Goal: Task Accomplishment & Management: Manage account settings

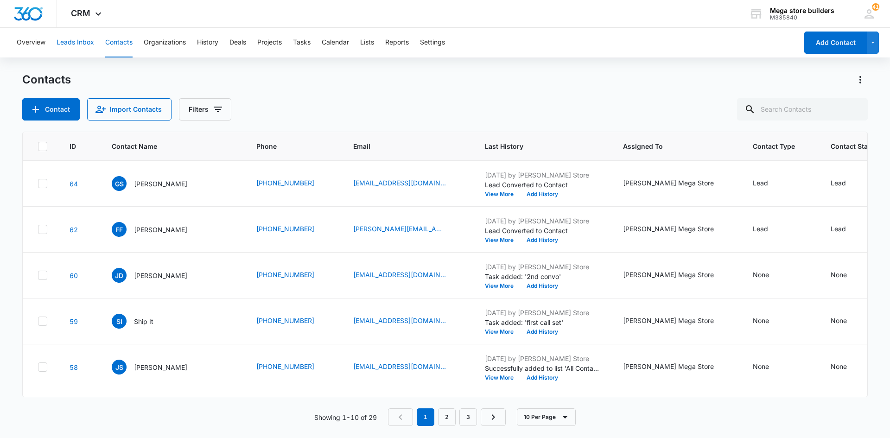
click at [64, 41] on button "Leads Inbox" at bounding box center [76, 43] width 38 height 30
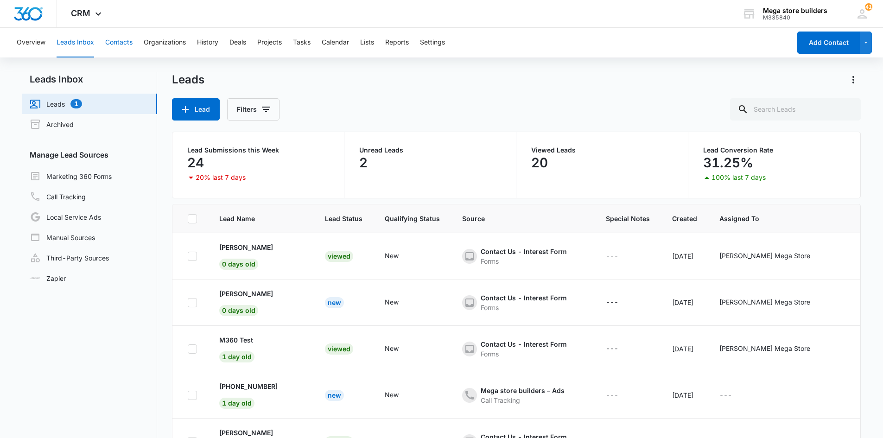
click at [120, 42] on button "Contacts" at bounding box center [118, 43] width 27 height 30
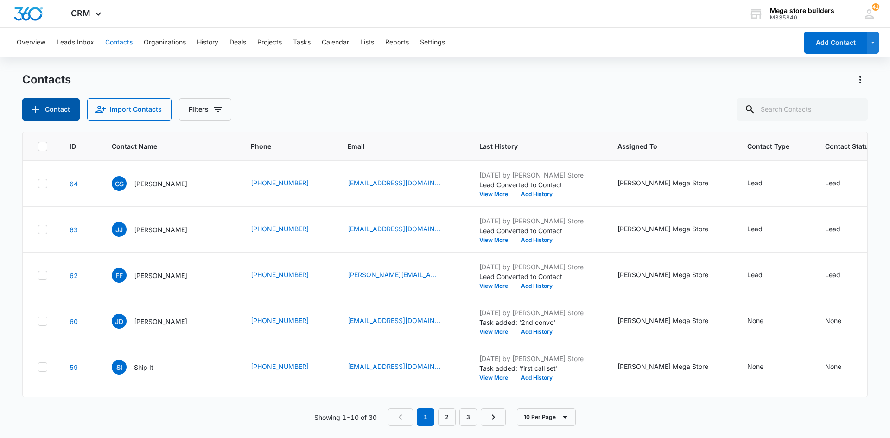
click at [47, 112] on button "Contact" at bounding box center [50, 109] width 57 height 22
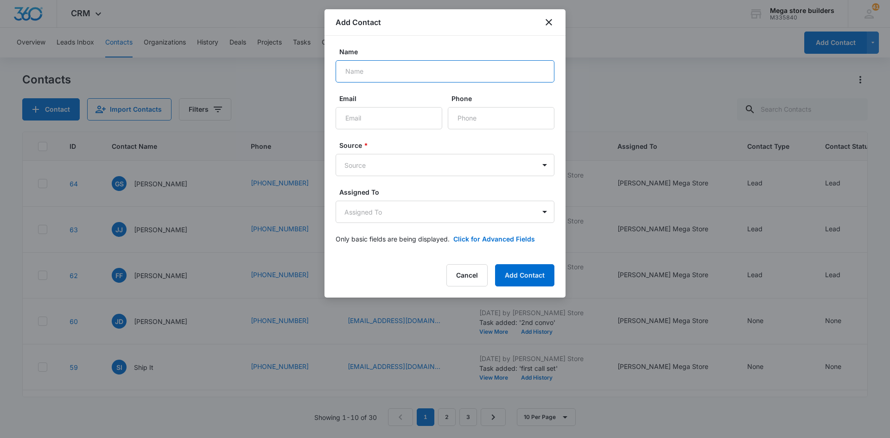
click at [390, 76] on input "Name" at bounding box center [445, 71] width 219 height 22
type input "Janae Jefferson"
click at [378, 121] on input "Email" at bounding box center [389, 118] width 107 height 22
paste input "jhjefferson923@yahoo.co"
type input "jhjefferson923@yahoo.com"
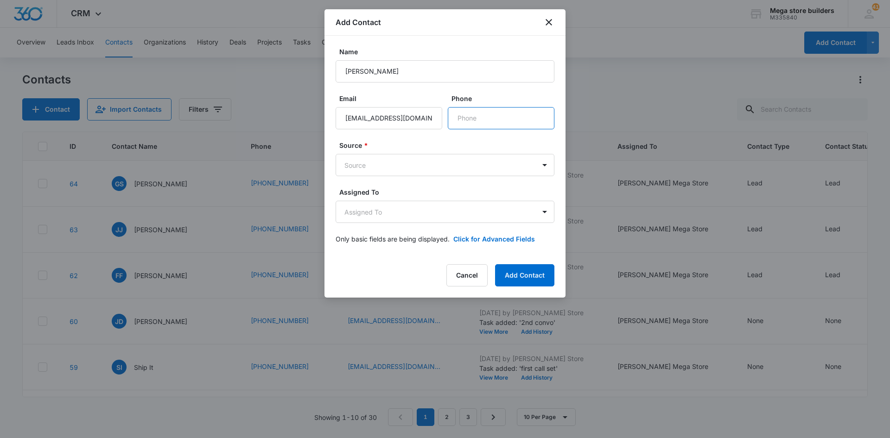
click at [477, 119] on input "Phone" at bounding box center [501, 118] width 107 height 22
paste input "(443) 468-3573"
type input "(443) 468-3573"
click at [405, 165] on body "CRM Apps Reputation Forms CRM Email Social Content Ads Intelligence Files Brand…" at bounding box center [445, 219] width 890 height 438
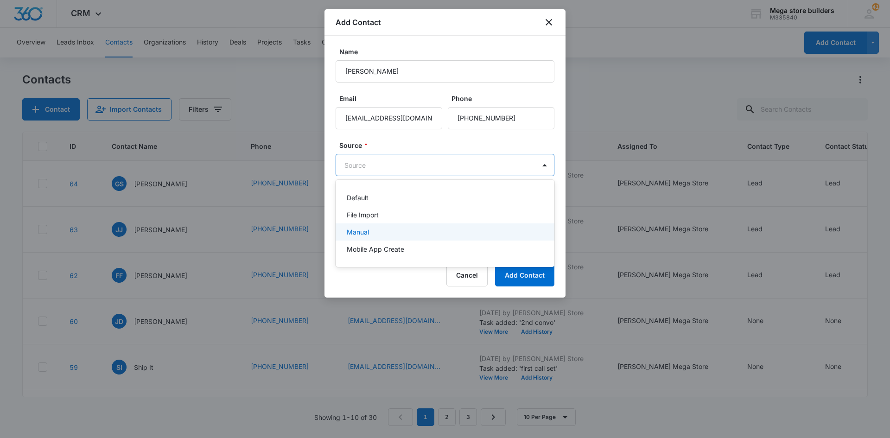
click at [375, 230] on div "Manual" at bounding box center [444, 232] width 195 height 10
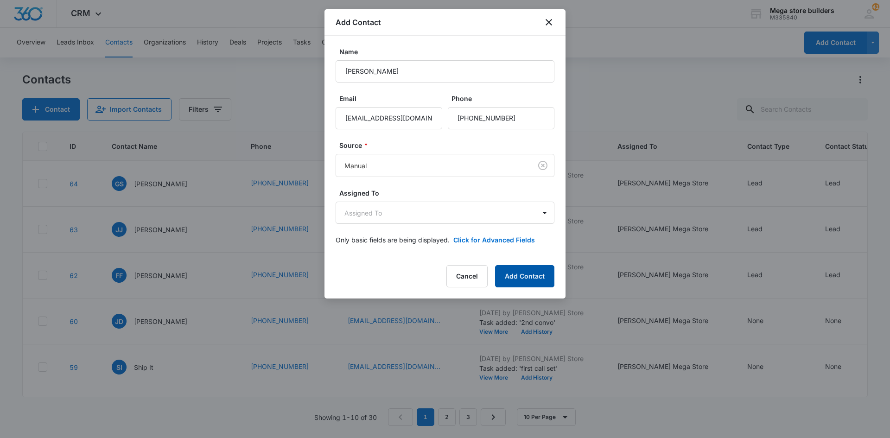
click at [526, 282] on button "Add Contact" at bounding box center [524, 276] width 59 height 22
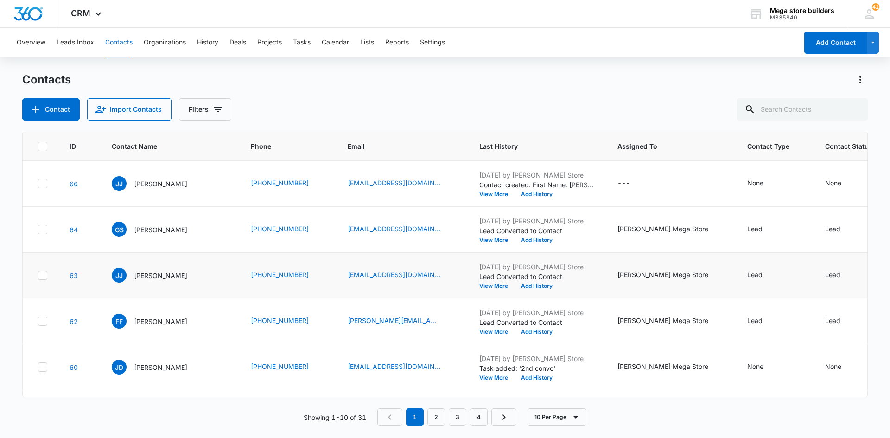
click at [45, 275] on icon at bounding box center [42, 275] width 8 height 8
click at [38, 275] on input "checkbox" at bounding box center [38, 275] width 0 height 0
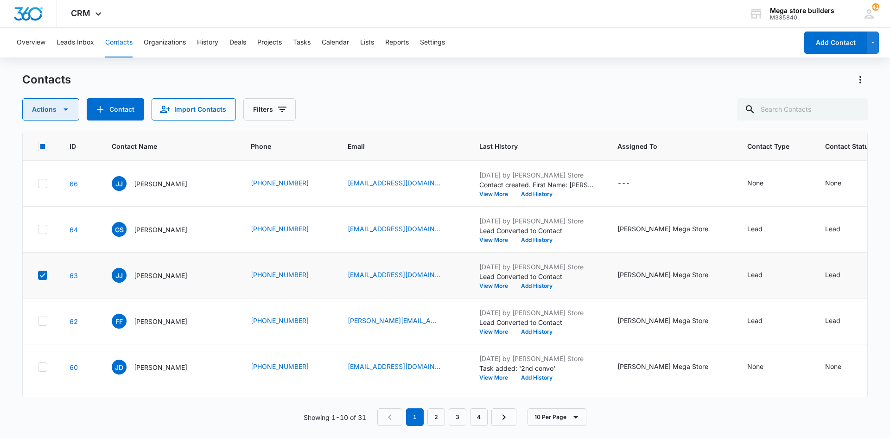
click at [70, 111] on icon "button" at bounding box center [65, 109] width 11 height 11
click at [61, 196] on div "Delete" at bounding box center [55, 194] width 42 height 6
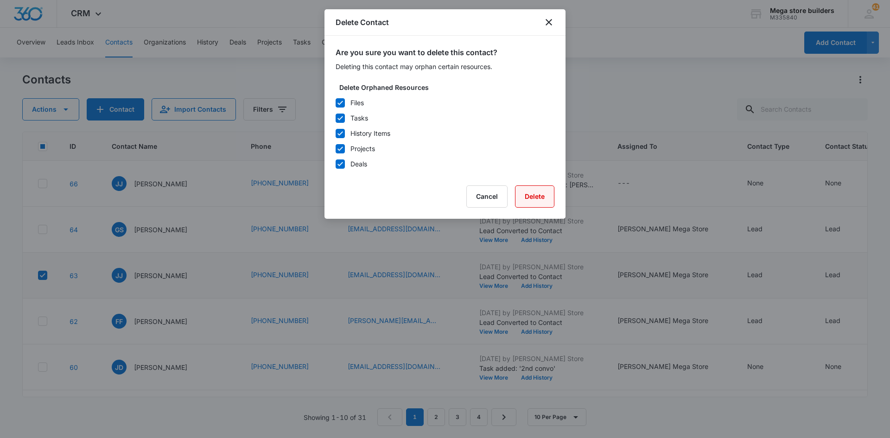
click at [531, 199] on button "Delete" at bounding box center [534, 196] width 39 height 22
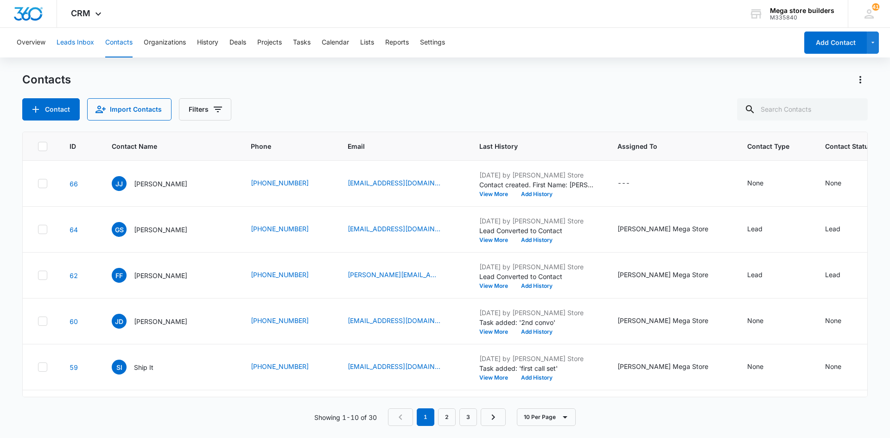
click at [90, 43] on button "Leads Inbox" at bounding box center [76, 43] width 38 height 30
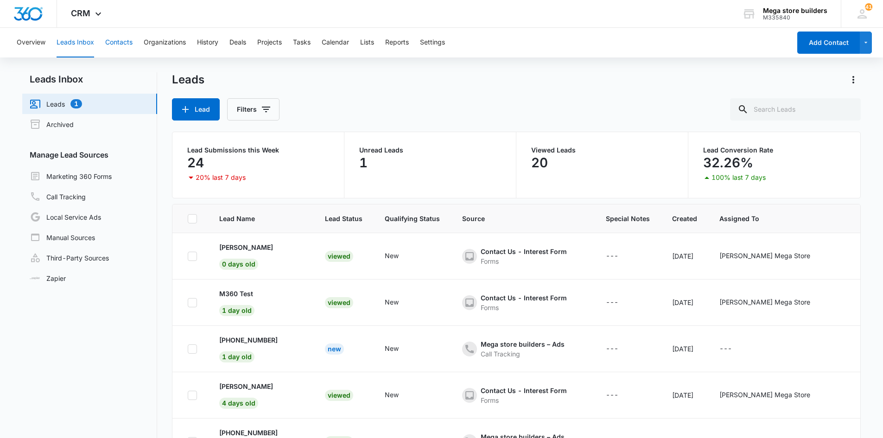
click at [124, 41] on button "Contacts" at bounding box center [118, 43] width 27 height 30
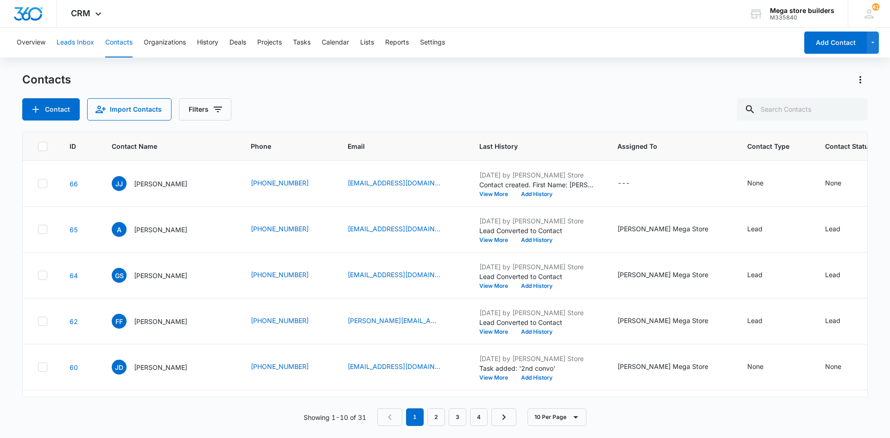
click at [86, 39] on button "Leads Inbox" at bounding box center [76, 43] width 38 height 30
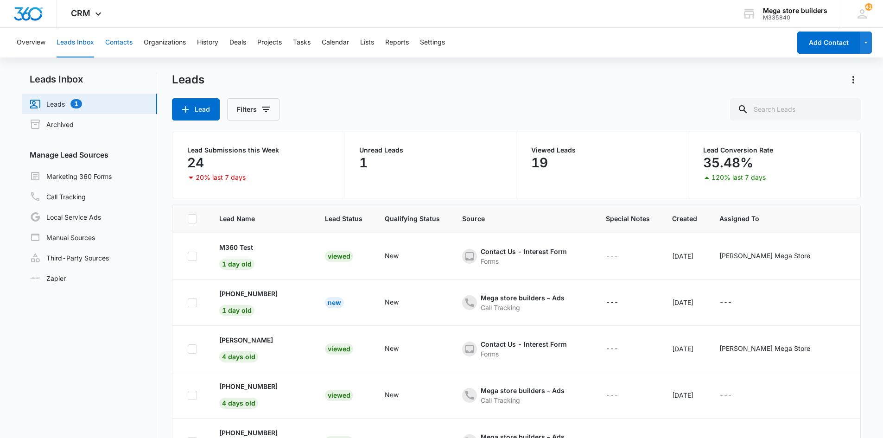
click at [127, 42] on button "Contacts" at bounding box center [118, 43] width 27 height 30
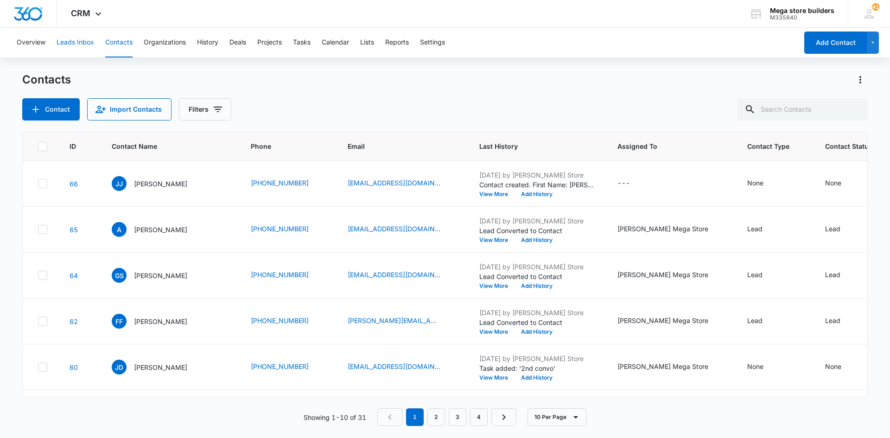
click at [74, 40] on button "Leads Inbox" at bounding box center [76, 43] width 38 height 30
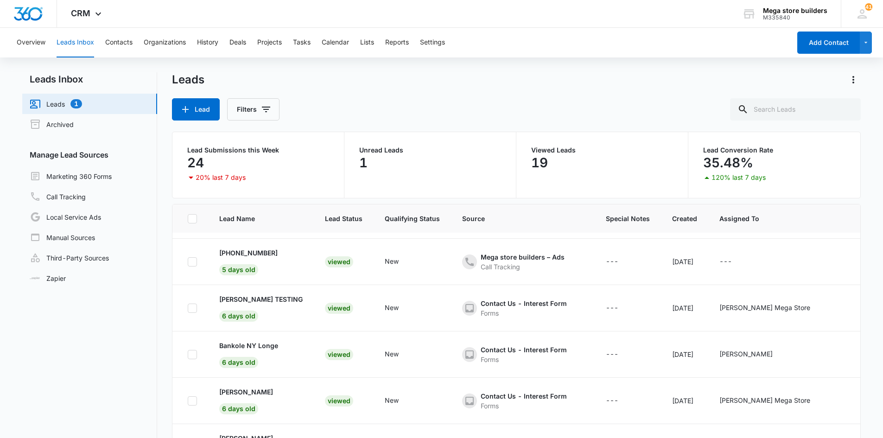
scroll to position [95, 0]
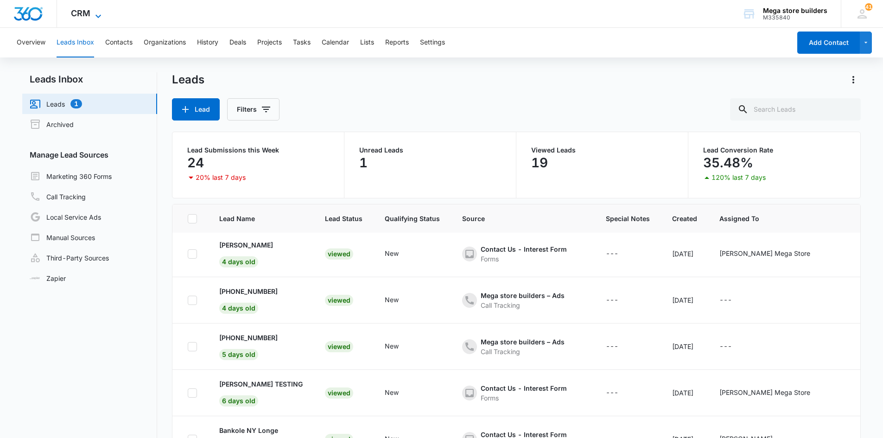
click at [99, 11] on icon at bounding box center [98, 16] width 11 height 11
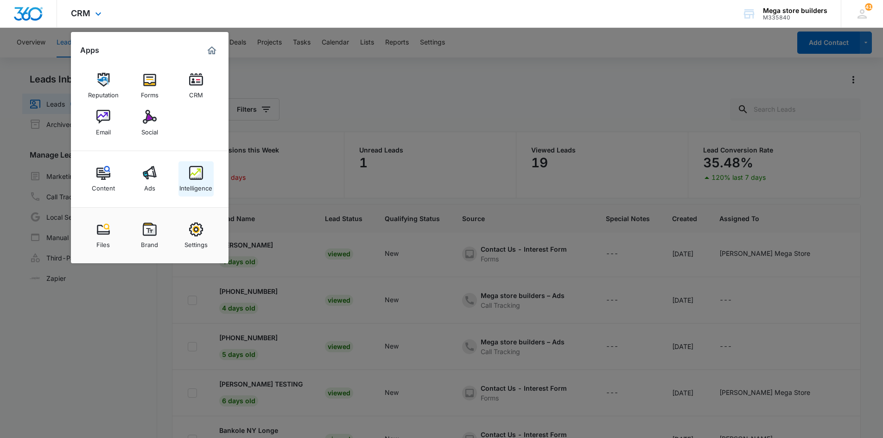
click at [193, 175] on img at bounding box center [196, 173] width 14 height 14
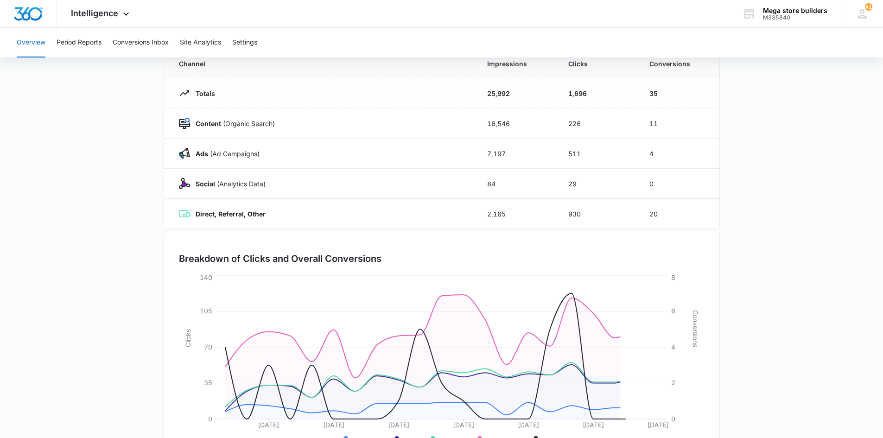
scroll to position [136, 0]
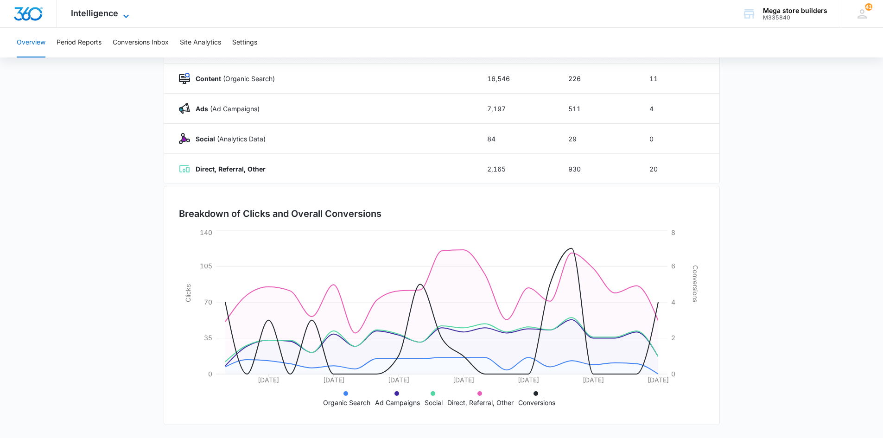
click at [121, 19] on icon at bounding box center [126, 16] width 11 height 11
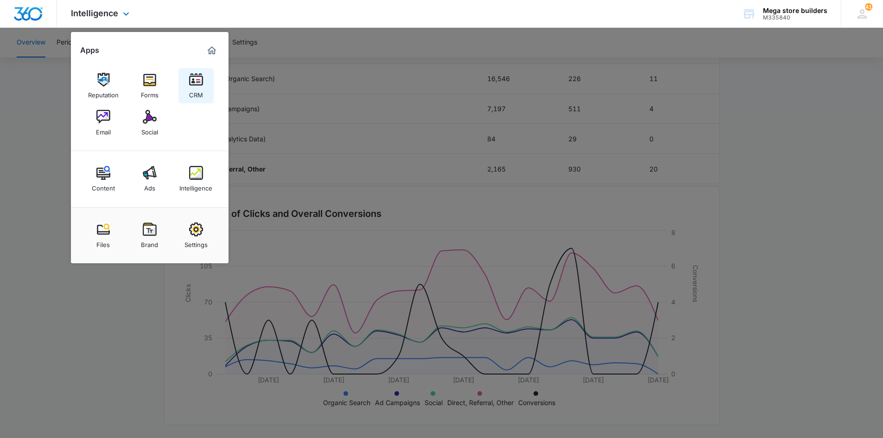
click at [195, 87] on div "CRM" at bounding box center [196, 93] width 14 height 12
